Goal: Transaction & Acquisition: Purchase product/service

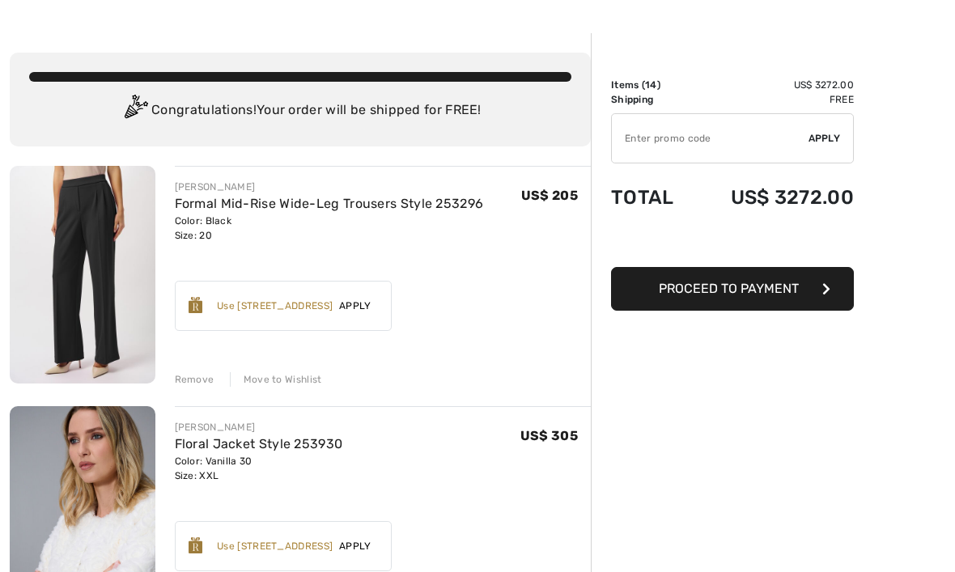
scroll to position [49, 0]
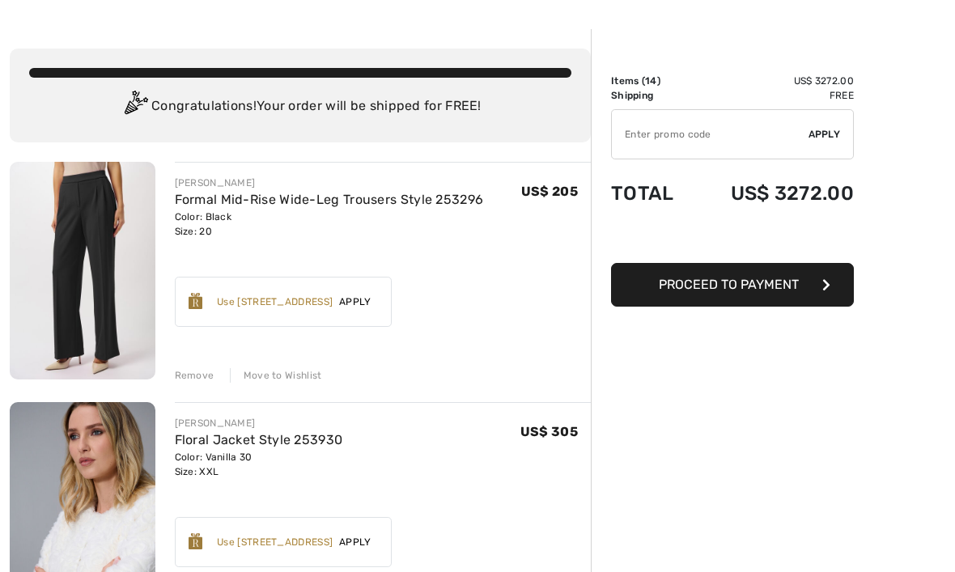
click at [274, 377] on div "Move to Wishlist" at bounding box center [276, 376] width 92 height 15
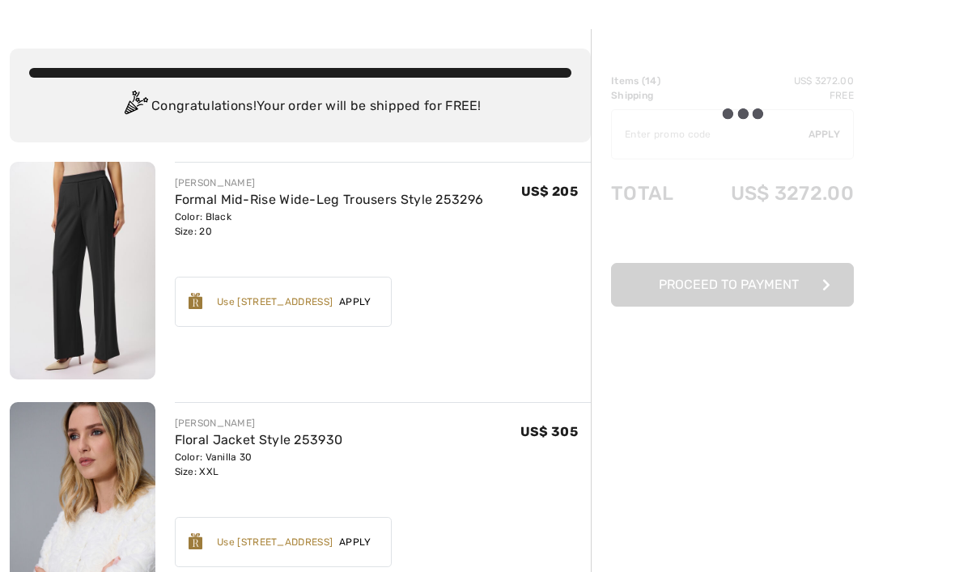
scroll to position [50, 0]
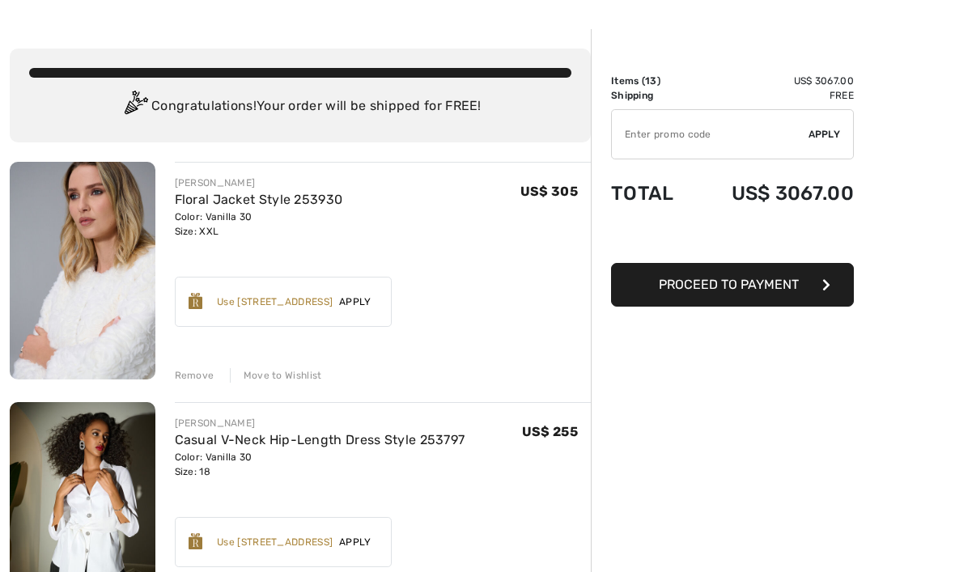
click at [290, 372] on div "Move to Wishlist" at bounding box center [276, 375] width 92 height 15
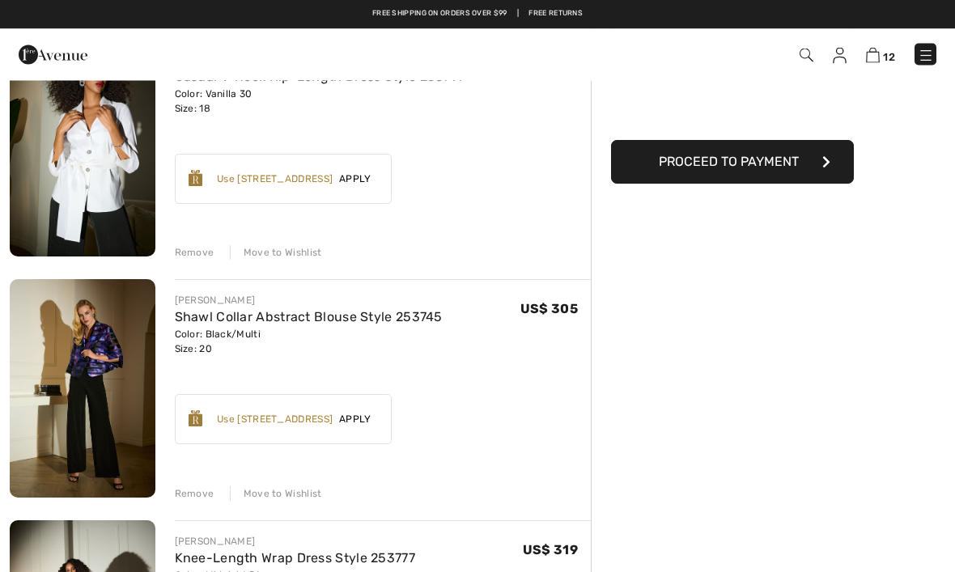
scroll to position [168, 0]
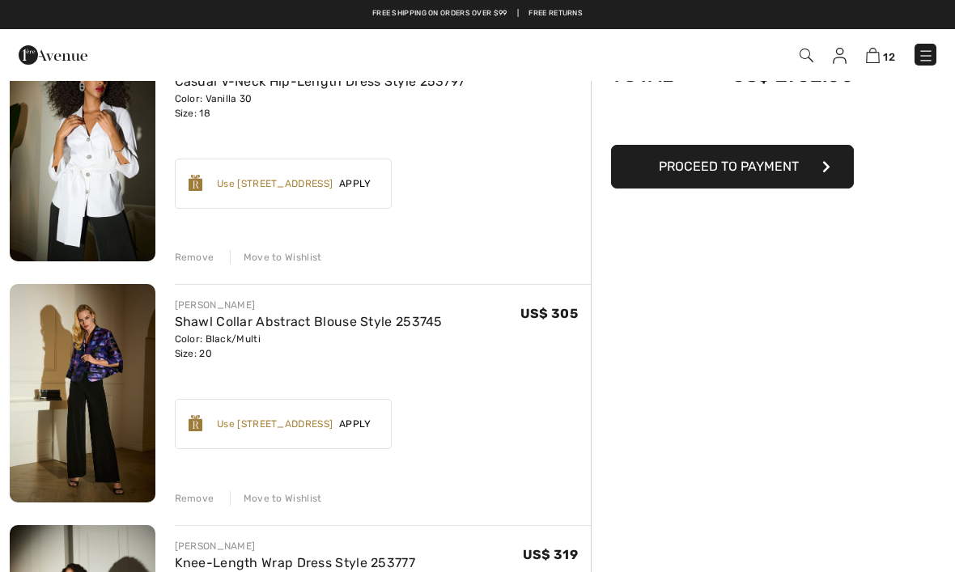
click at [289, 502] on div "Move to Wishlist" at bounding box center [276, 498] width 92 height 15
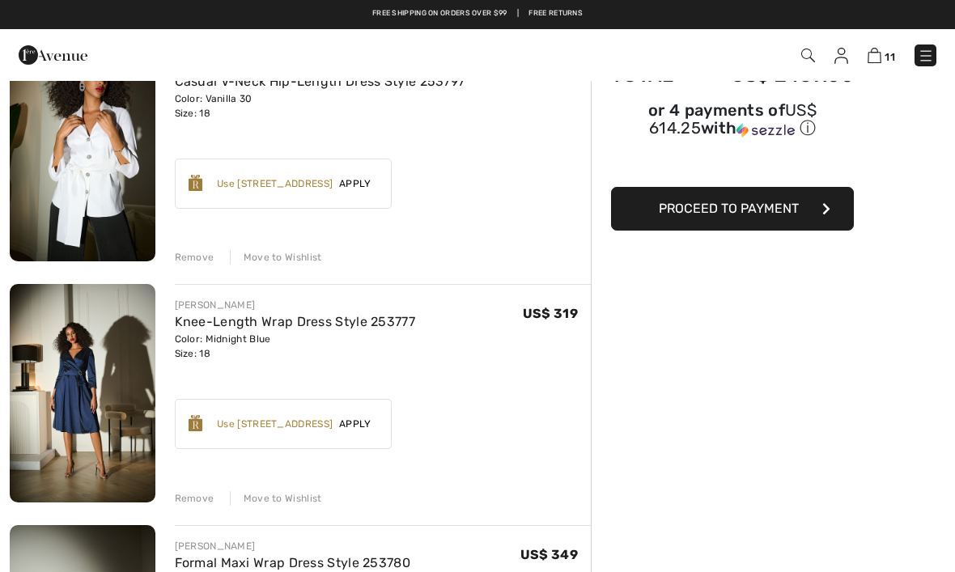
click at [277, 503] on div "Move to Wishlist" at bounding box center [276, 498] width 92 height 15
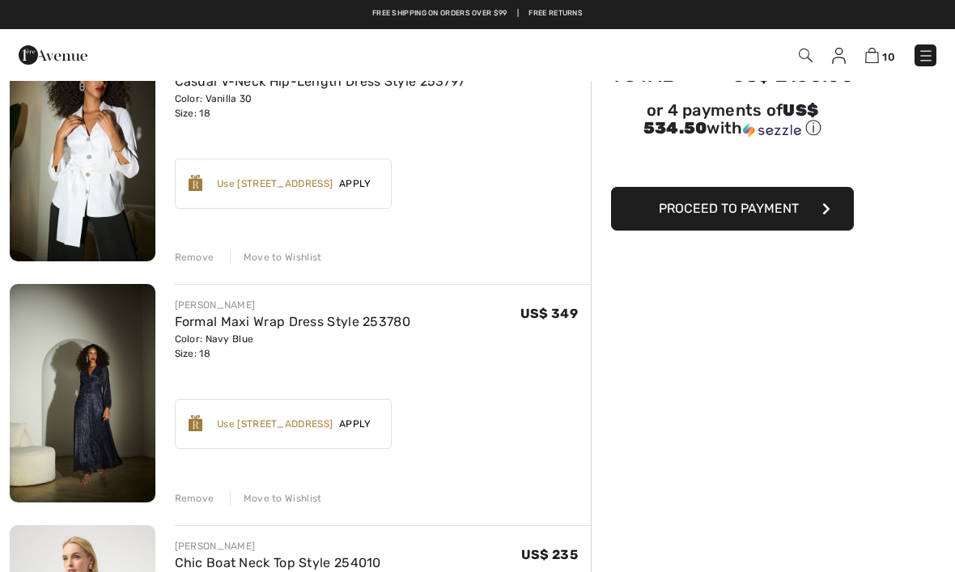
click at [280, 501] on div "Move to Wishlist" at bounding box center [276, 498] width 92 height 15
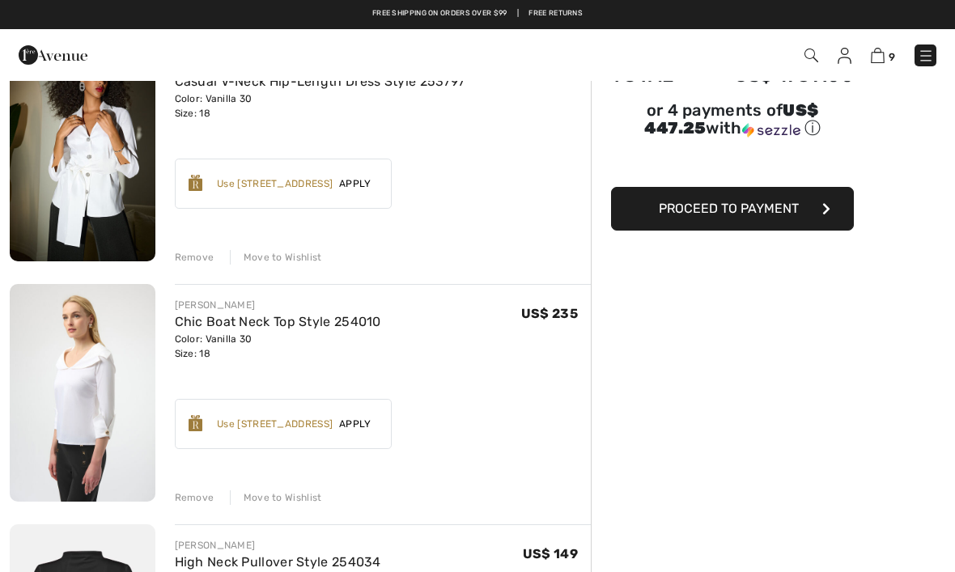
click at [288, 494] on div "Move to Wishlist" at bounding box center [276, 497] width 92 height 15
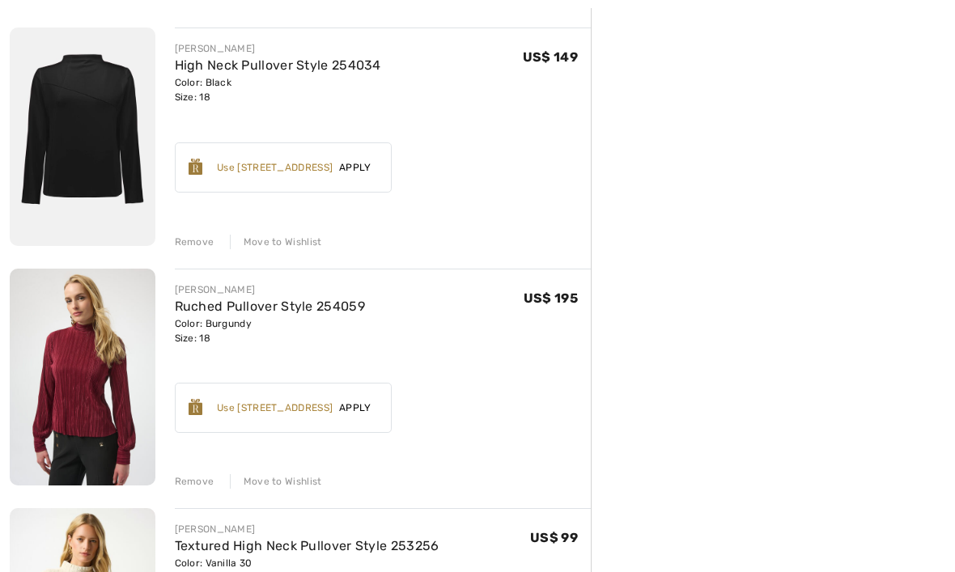
scroll to position [426, 0]
click at [292, 58] on link "High Neck Pullover Style 254034" at bounding box center [278, 64] width 206 height 15
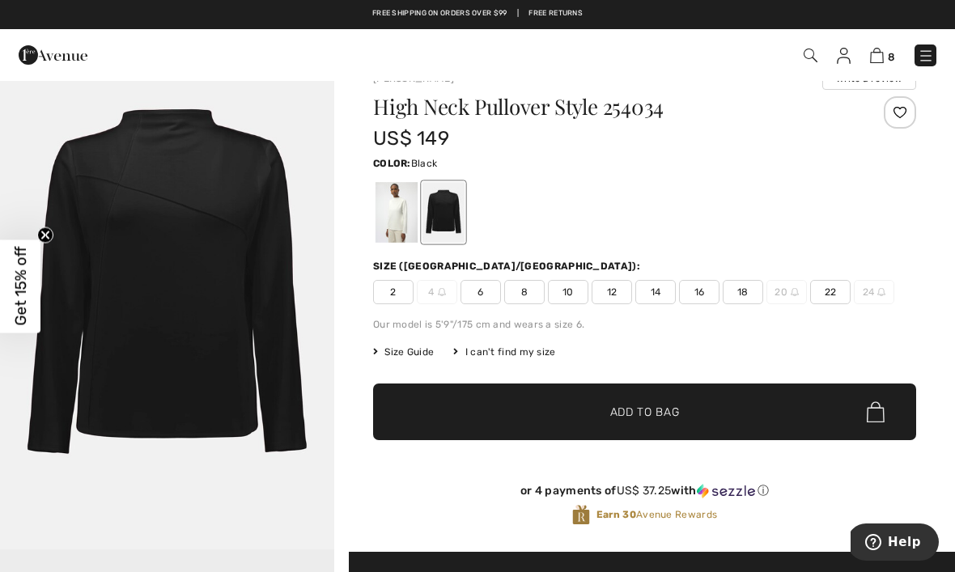
scroll to position [31, 0]
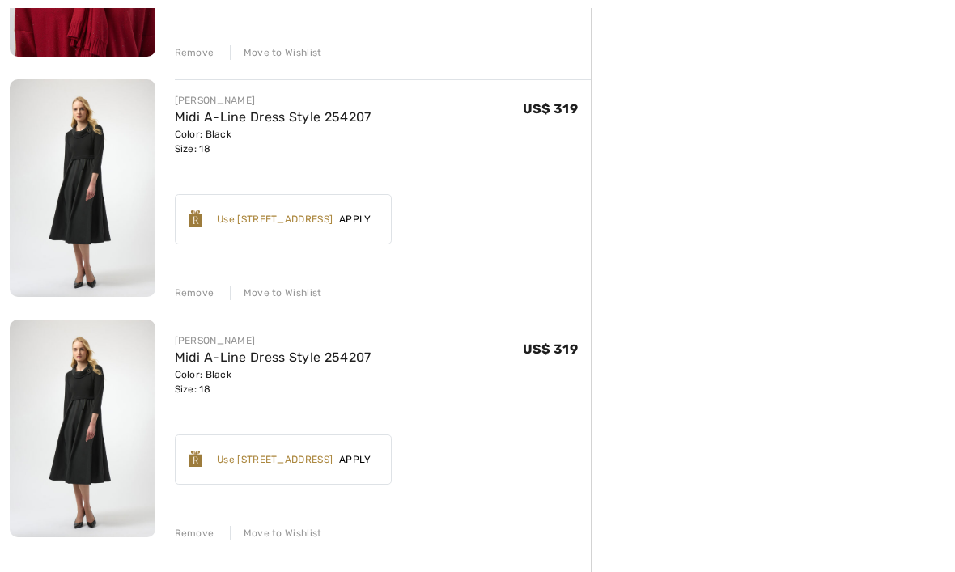
scroll to position [1588, 0]
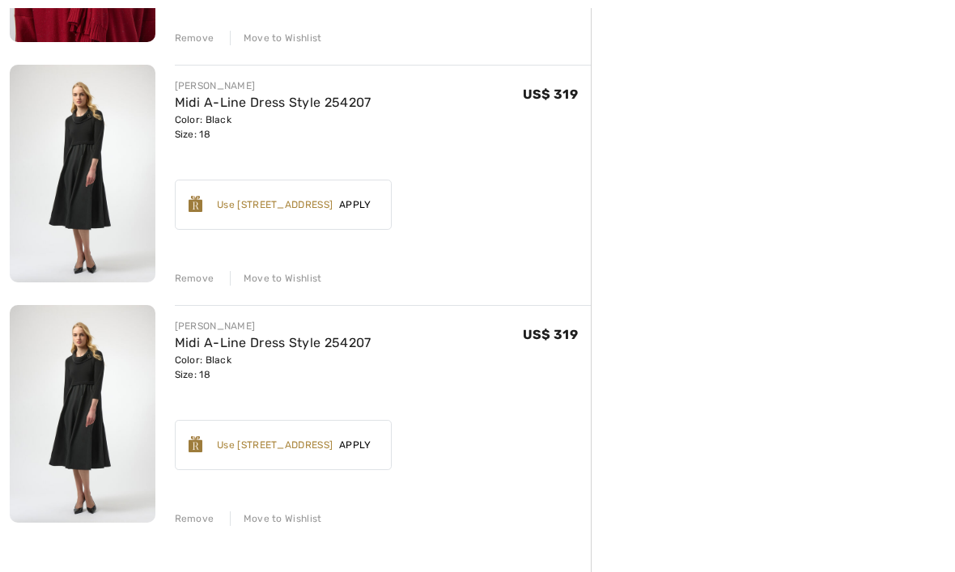
click at [200, 273] on div "Remove" at bounding box center [195, 279] width 40 height 15
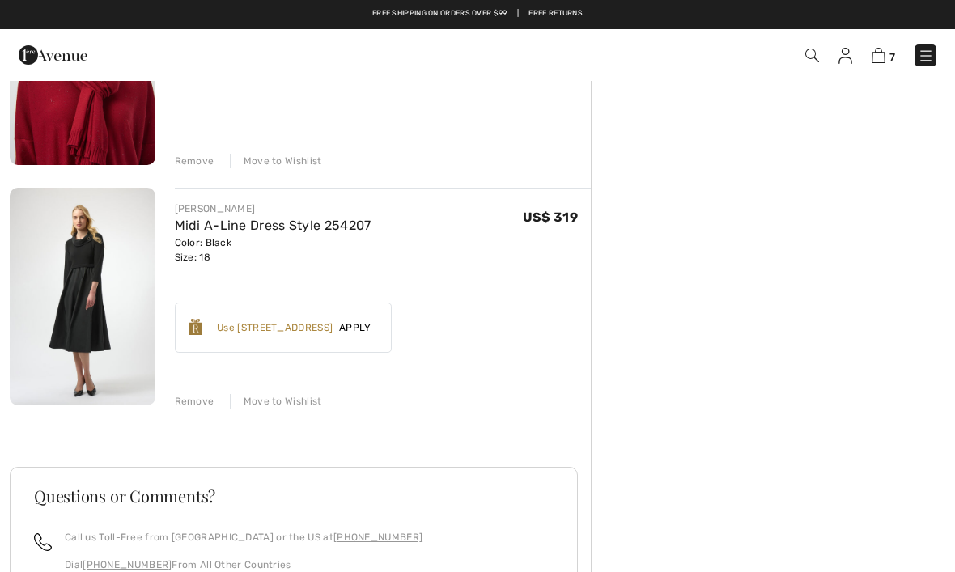
scroll to position [1450, 0]
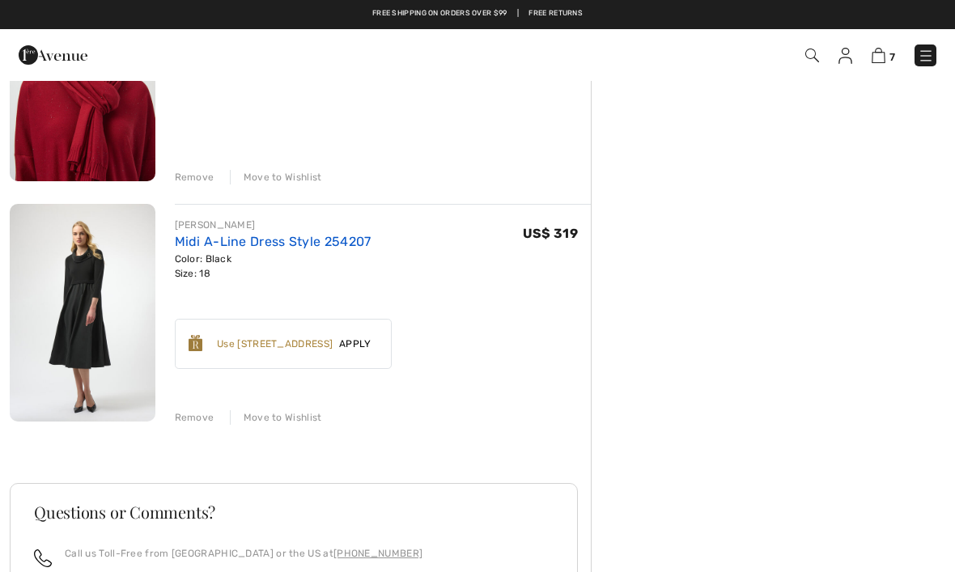
click at [276, 240] on link "Midi A-Line Dress Style 254207" at bounding box center [273, 241] width 197 height 15
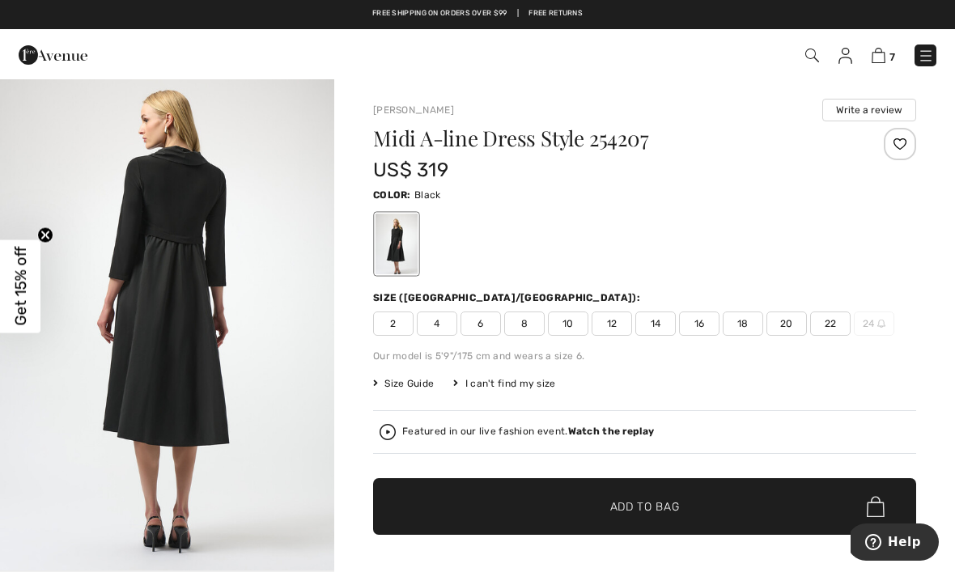
scroll to position [1539, 0]
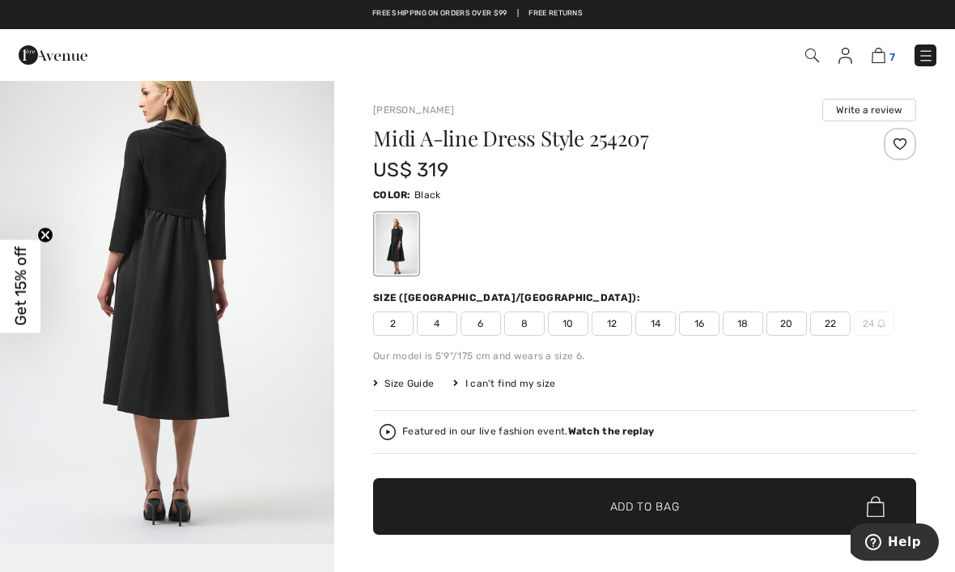
click at [874, 62] on img at bounding box center [878, 55] width 14 height 15
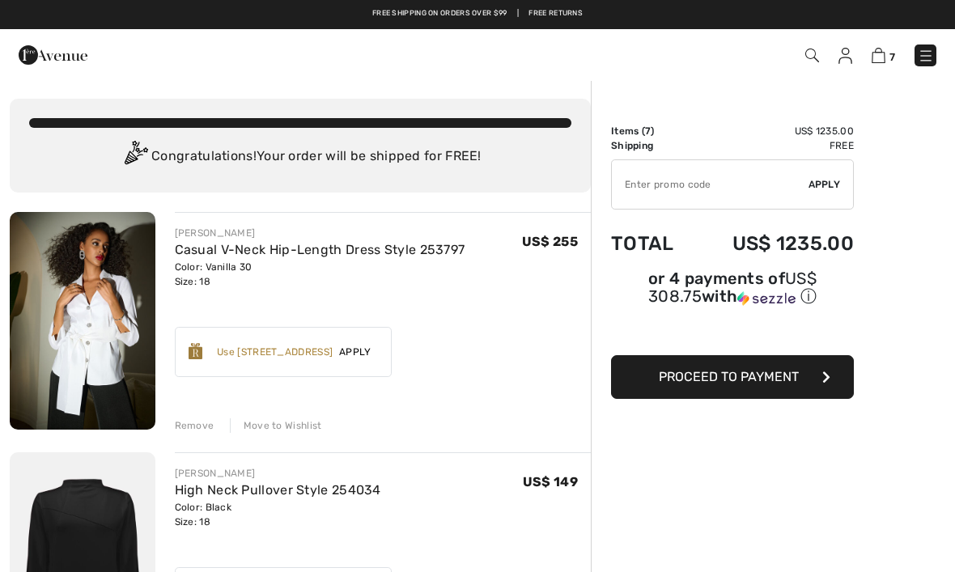
click at [844, 61] on img at bounding box center [845, 56] width 14 height 16
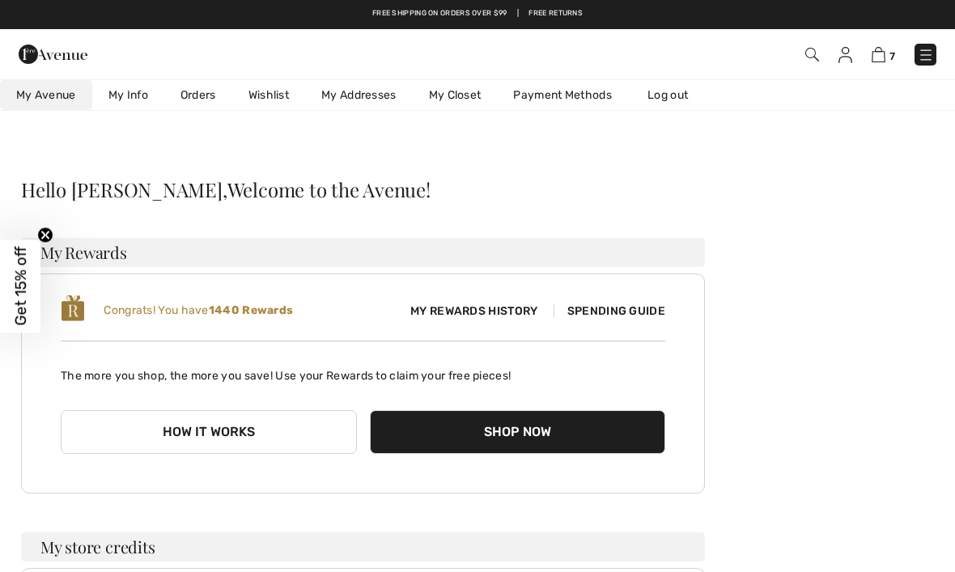
click at [613, 313] on span "Spending Guide" at bounding box center [609, 311] width 112 height 14
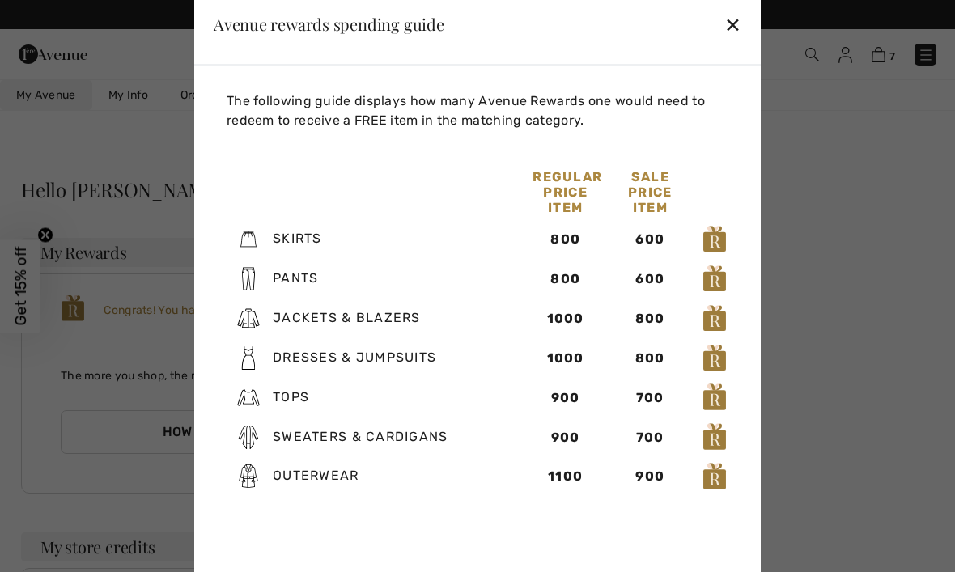
click at [738, 31] on div "✕" at bounding box center [732, 24] width 17 height 34
